Goal: Information Seeking & Learning: Learn about a topic

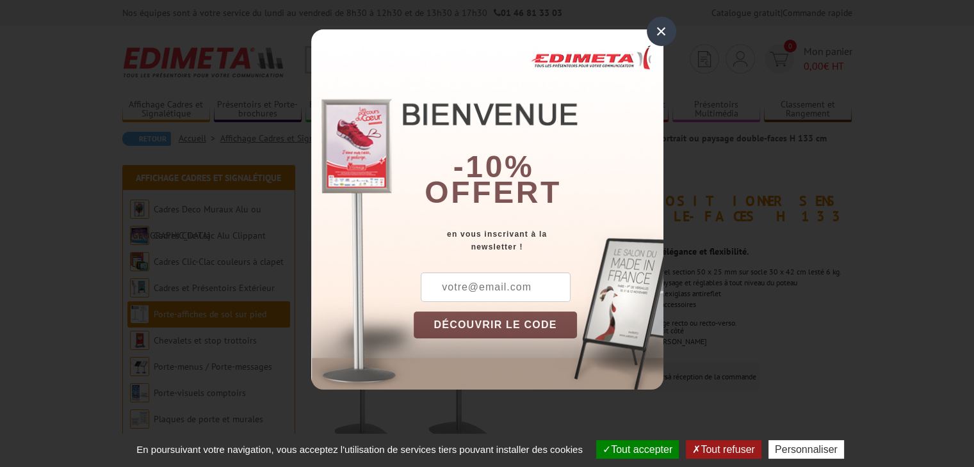
click at [661, 31] on div "×" at bounding box center [660, 31] width 29 height 29
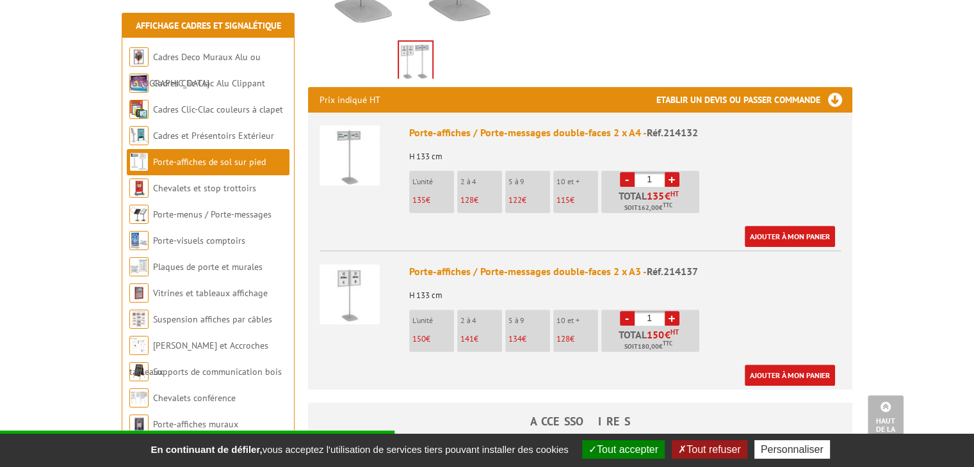
scroll to position [448, 0]
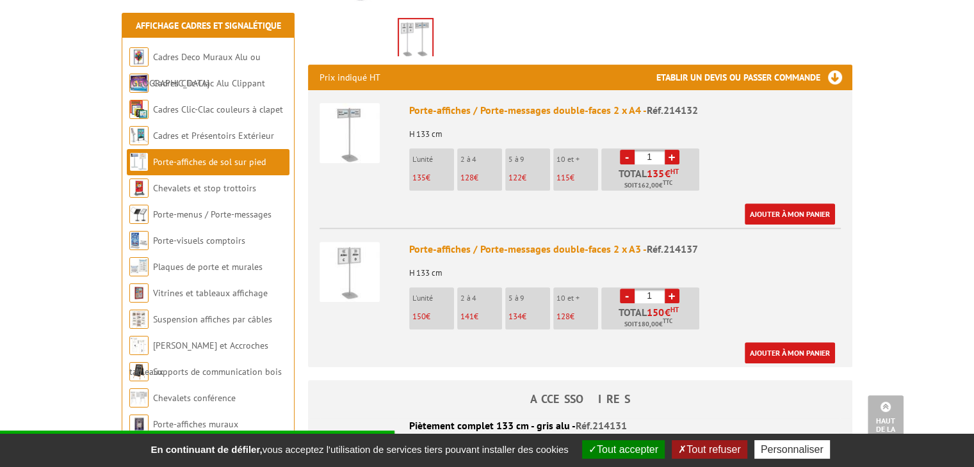
click at [355, 250] on img at bounding box center [349, 272] width 60 height 60
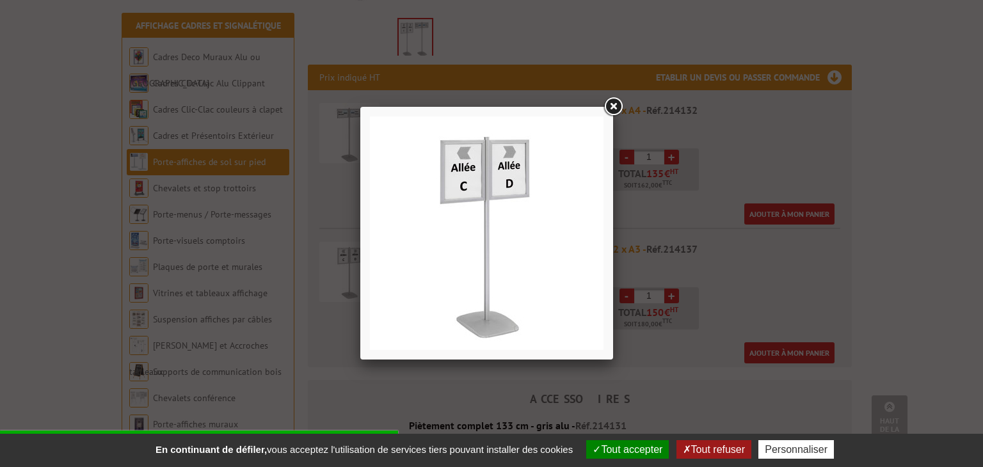
click at [549, 245] on img at bounding box center [487, 233] width 234 height 234
click at [612, 99] on link at bounding box center [613, 106] width 23 height 23
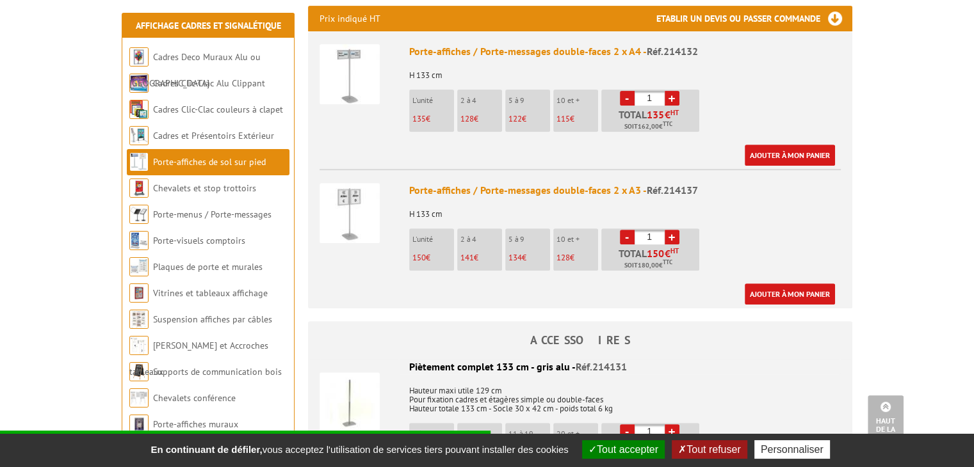
scroll to position [576, 0]
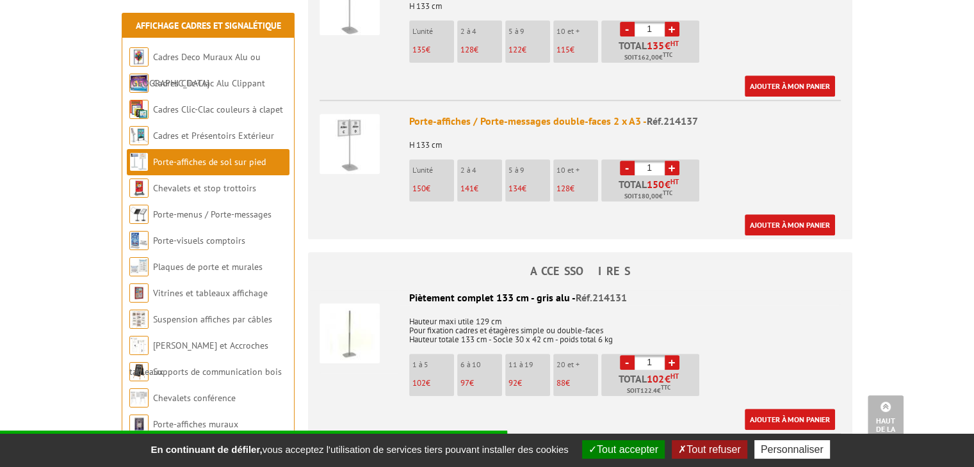
click at [356, 123] on img at bounding box center [349, 144] width 60 height 60
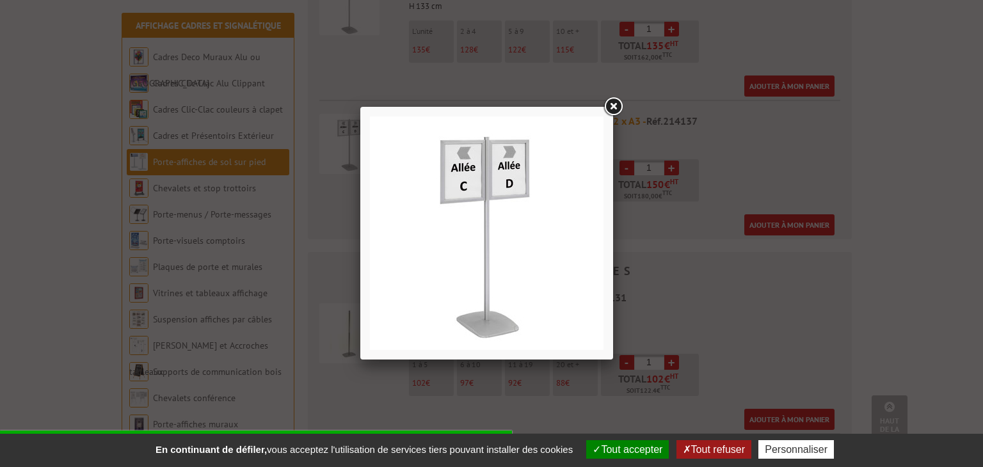
click at [613, 101] on link at bounding box center [613, 106] width 23 height 23
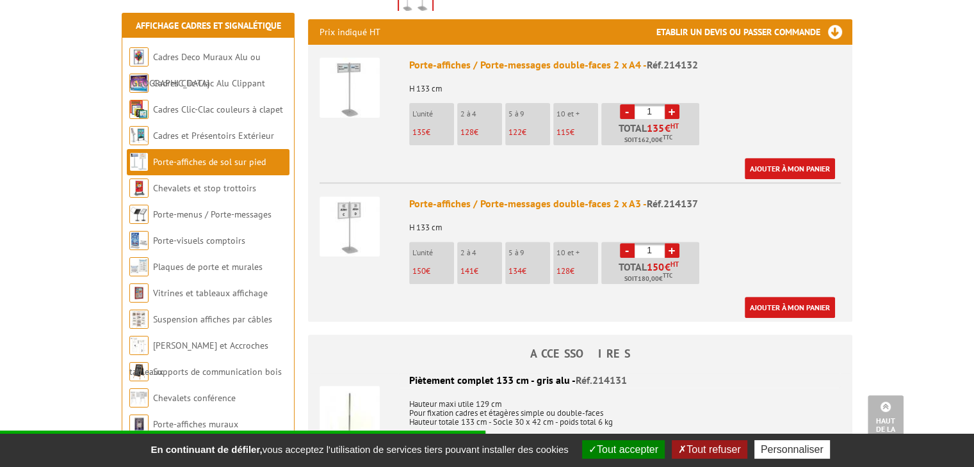
scroll to position [448, 0]
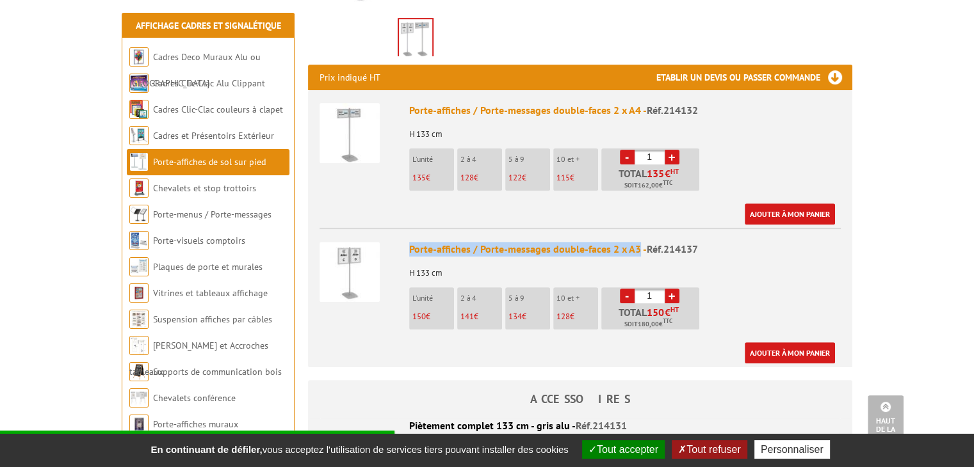
drag, startPoint x: 636, startPoint y: 234, endPoint x: 407, endPoint y: 239, distance: 228.6
click at [407, 239] on li "Porte-affiches / Porte-messages double-faces 2 x A3 - Réf.214137 H 133 cm L'uni…" at bounding box center [579, 296] width 521 height 136
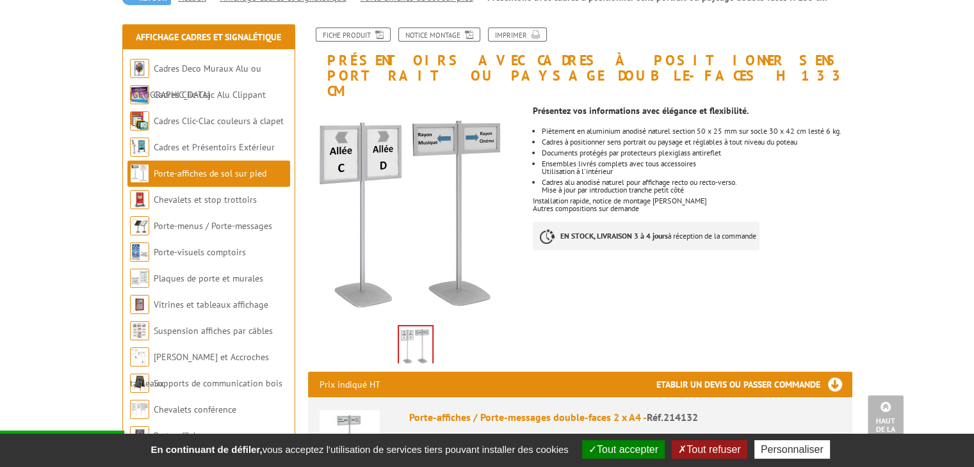
scroll to position [64, 0]
